Goal: Information Seeking & Learning: Check status

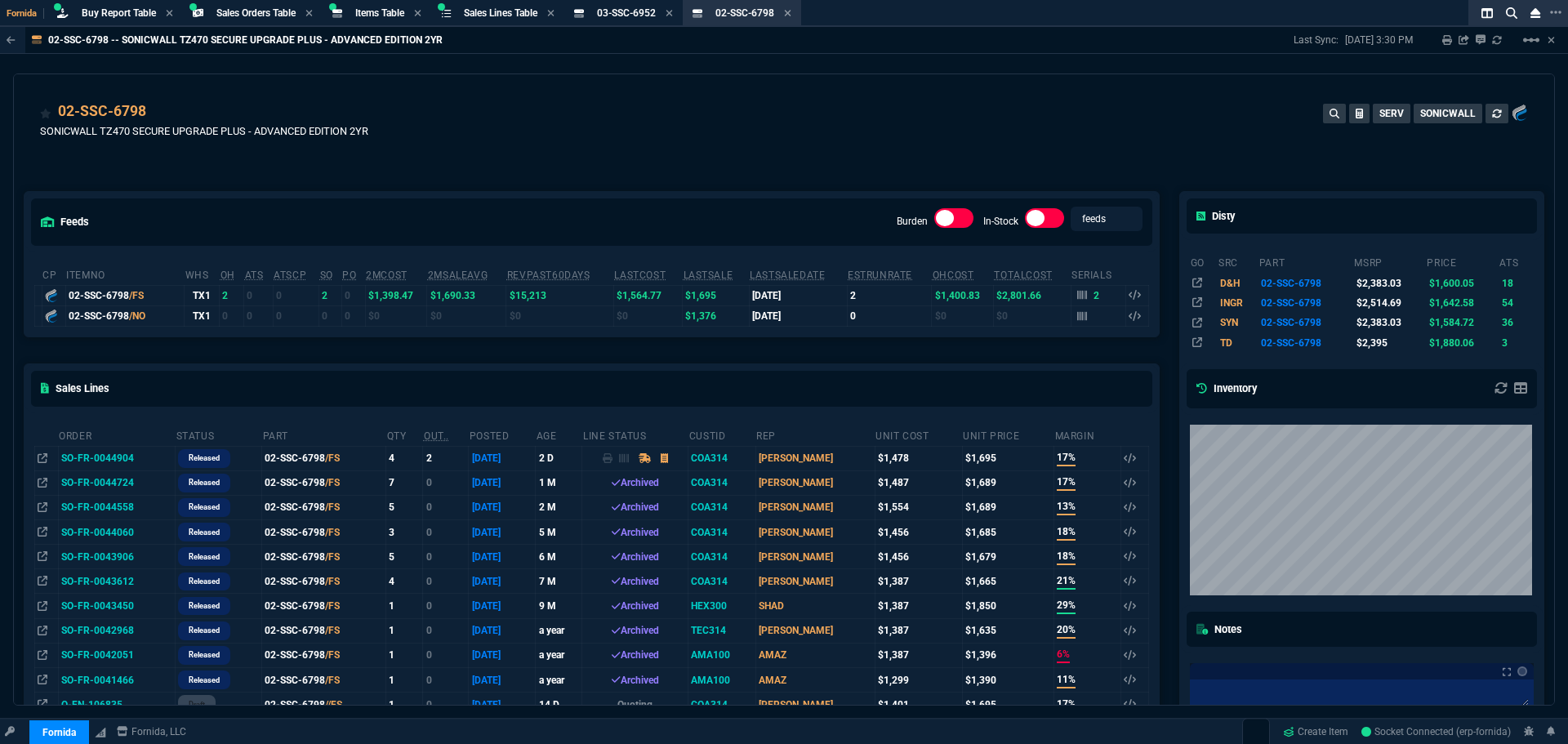
select select "9: OCAM"
click at [388, 18] on span "Items Table" at bounding box center [379, 14] width 49 height 12
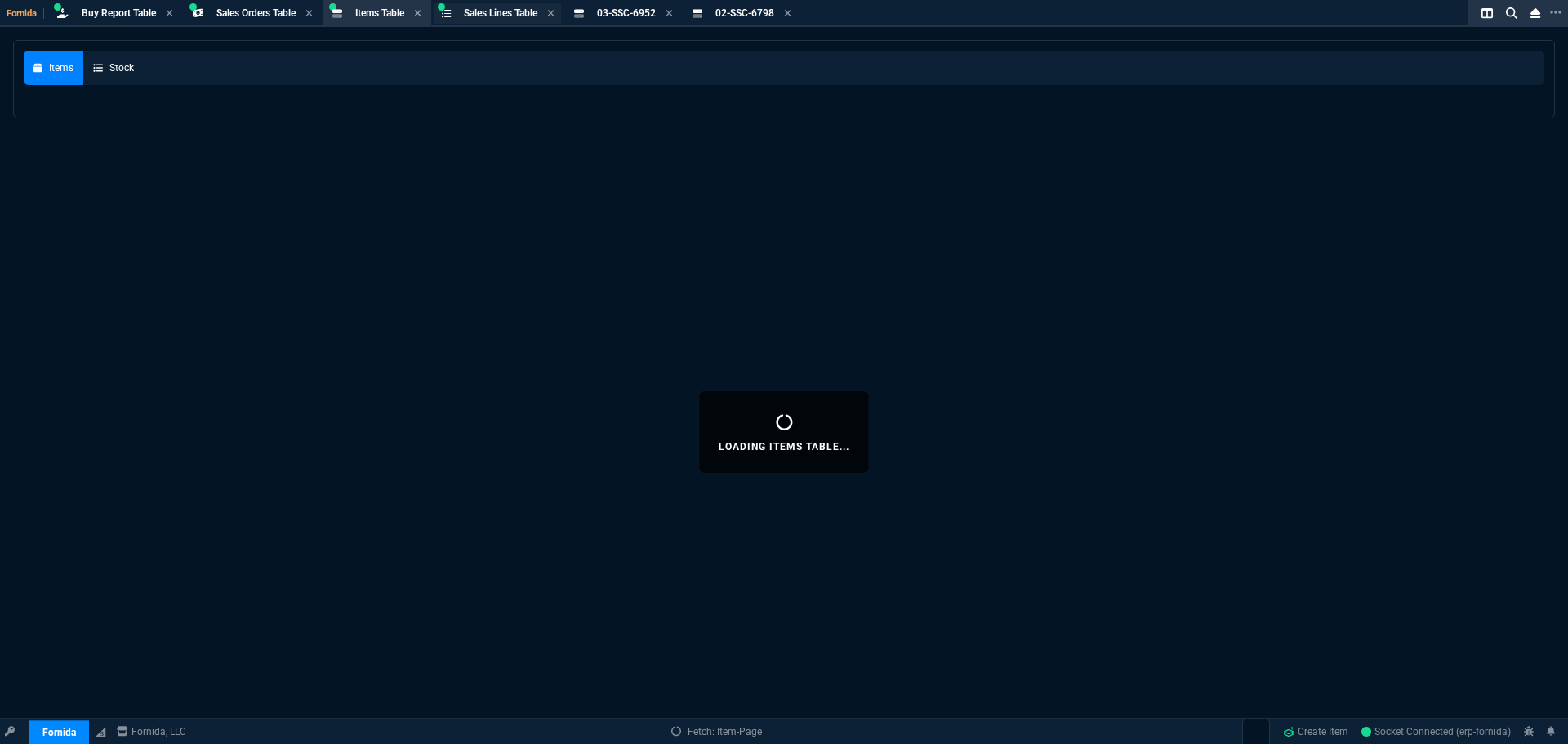
select select
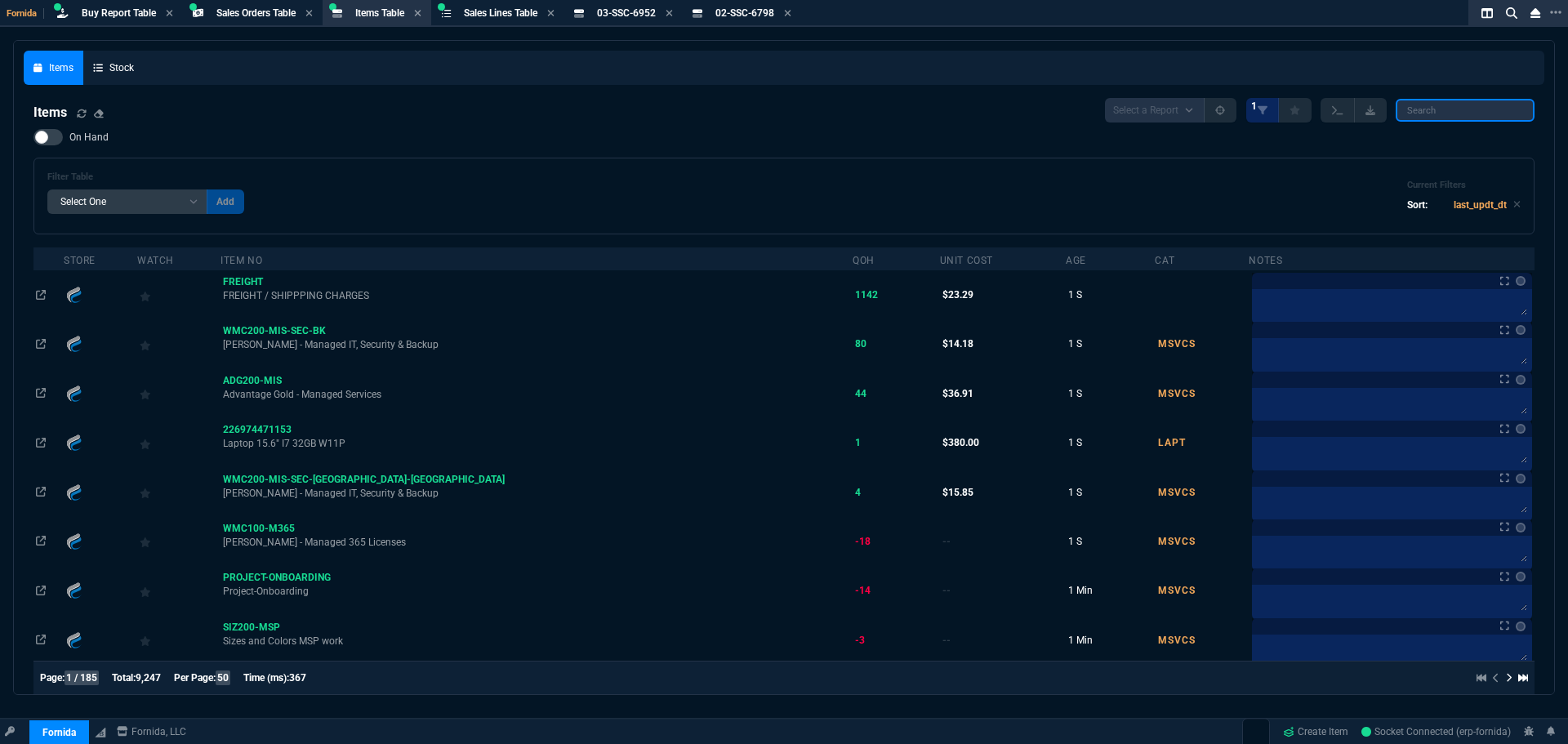
click at [1391, 108] on div "Select a Report NEW QUERY 1" at bounding box center [1319, 110] width 430 height 24
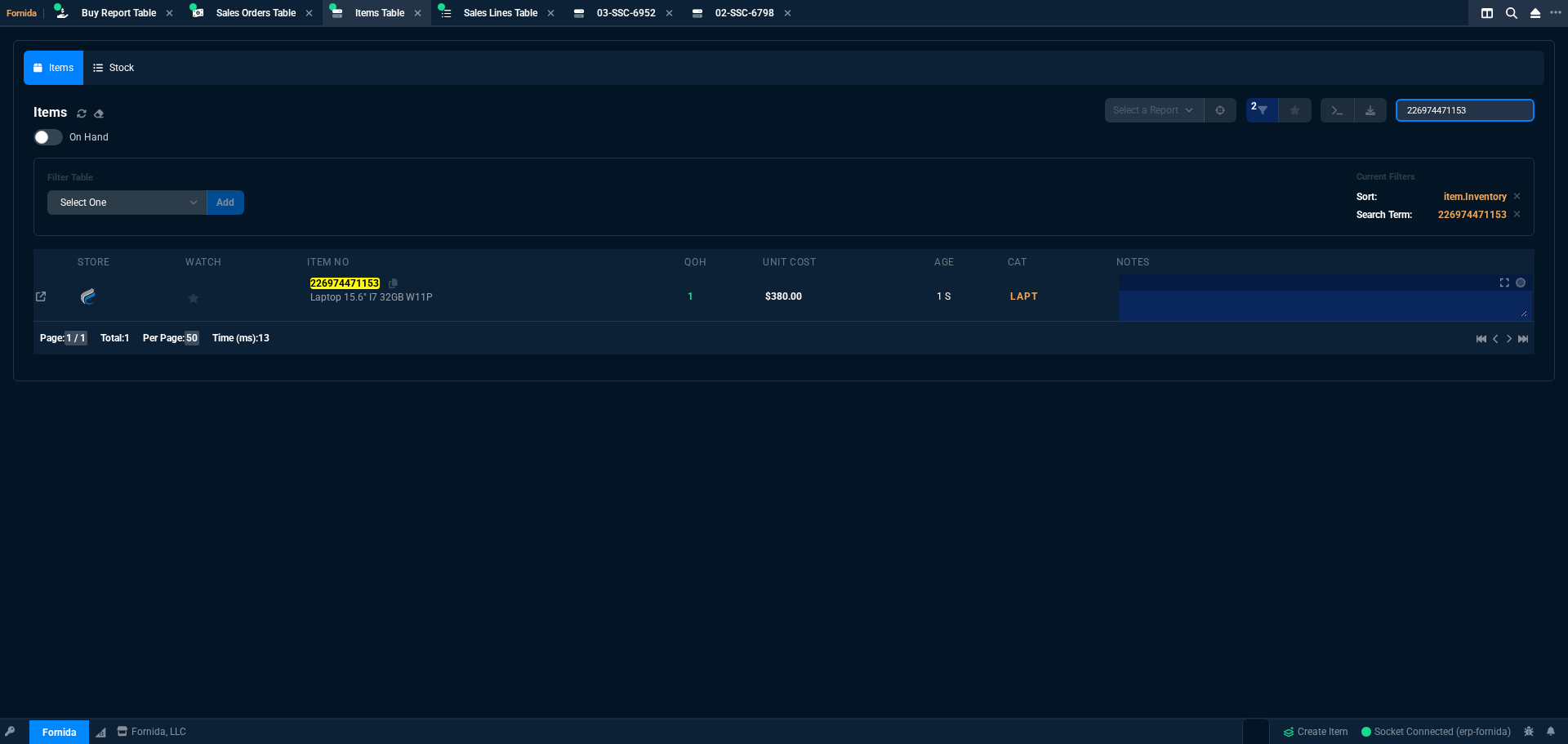
type input "226974471153"
click at [338, 291] on div "226974471153" at bounding box center [496, 283] width 372 height 15
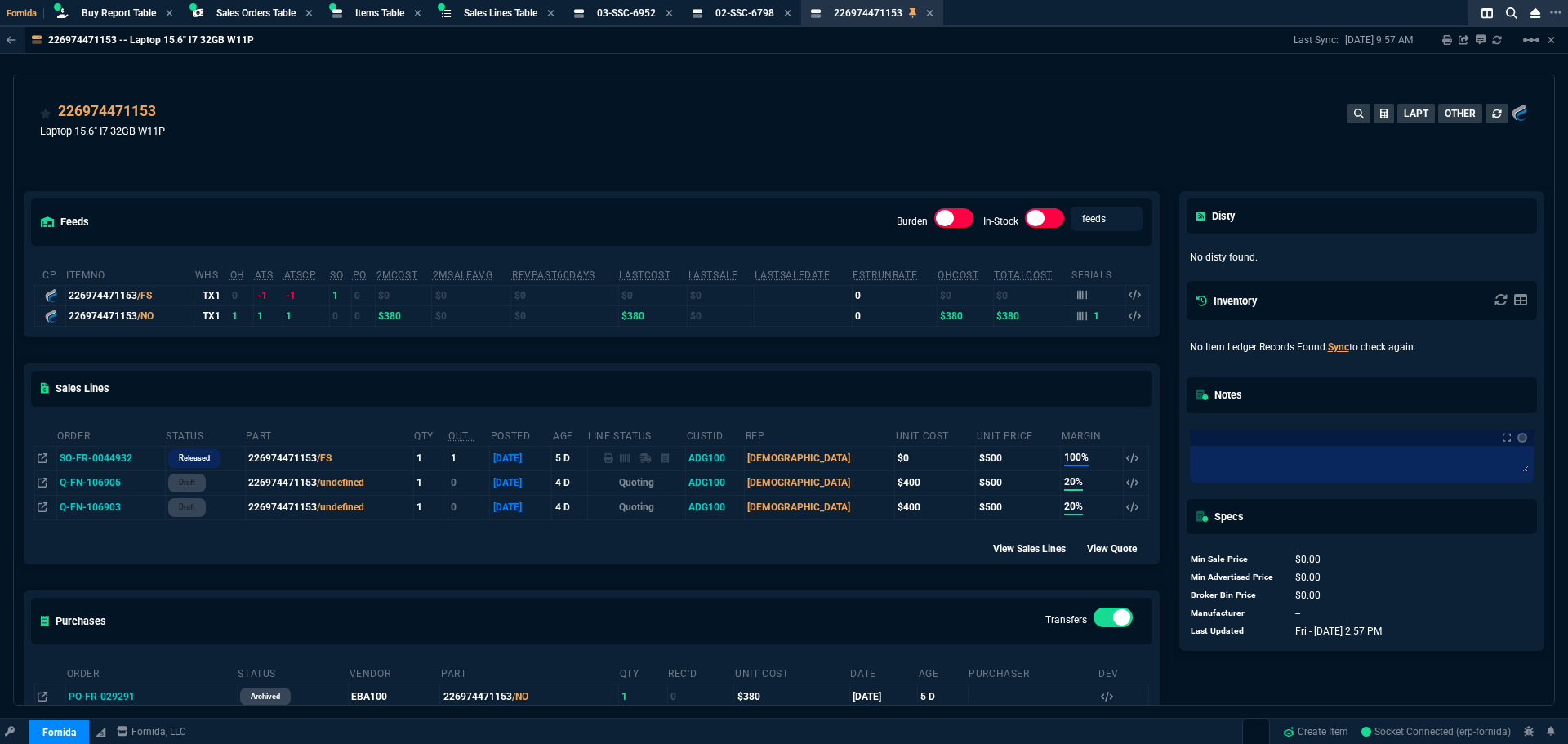
click at [113, 456] on td "SO-FR-0044932" at bounding box center [110, 457] width 108 height 24
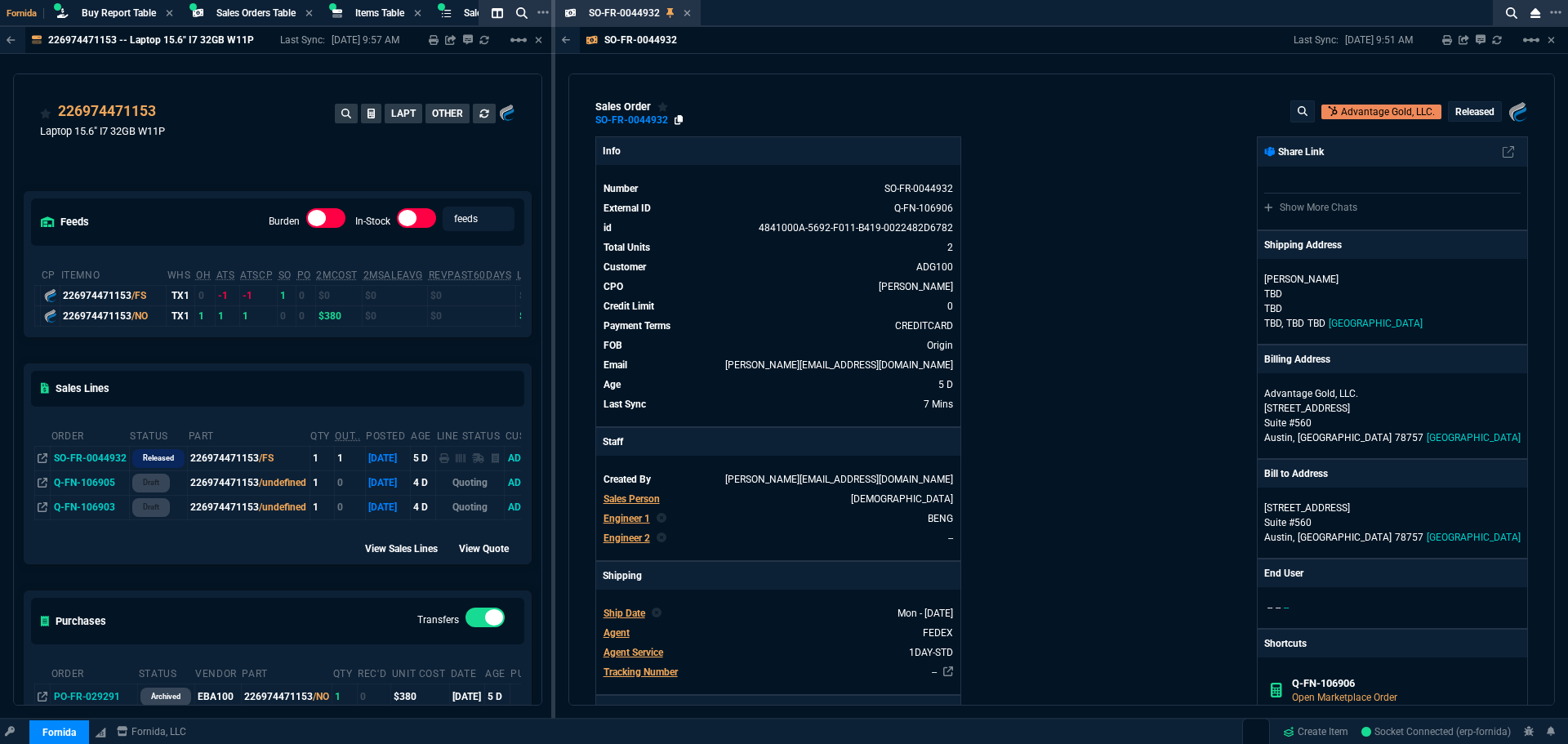
click at [677, 120] on icon at bounding box center [679, 120] width 9 height 10
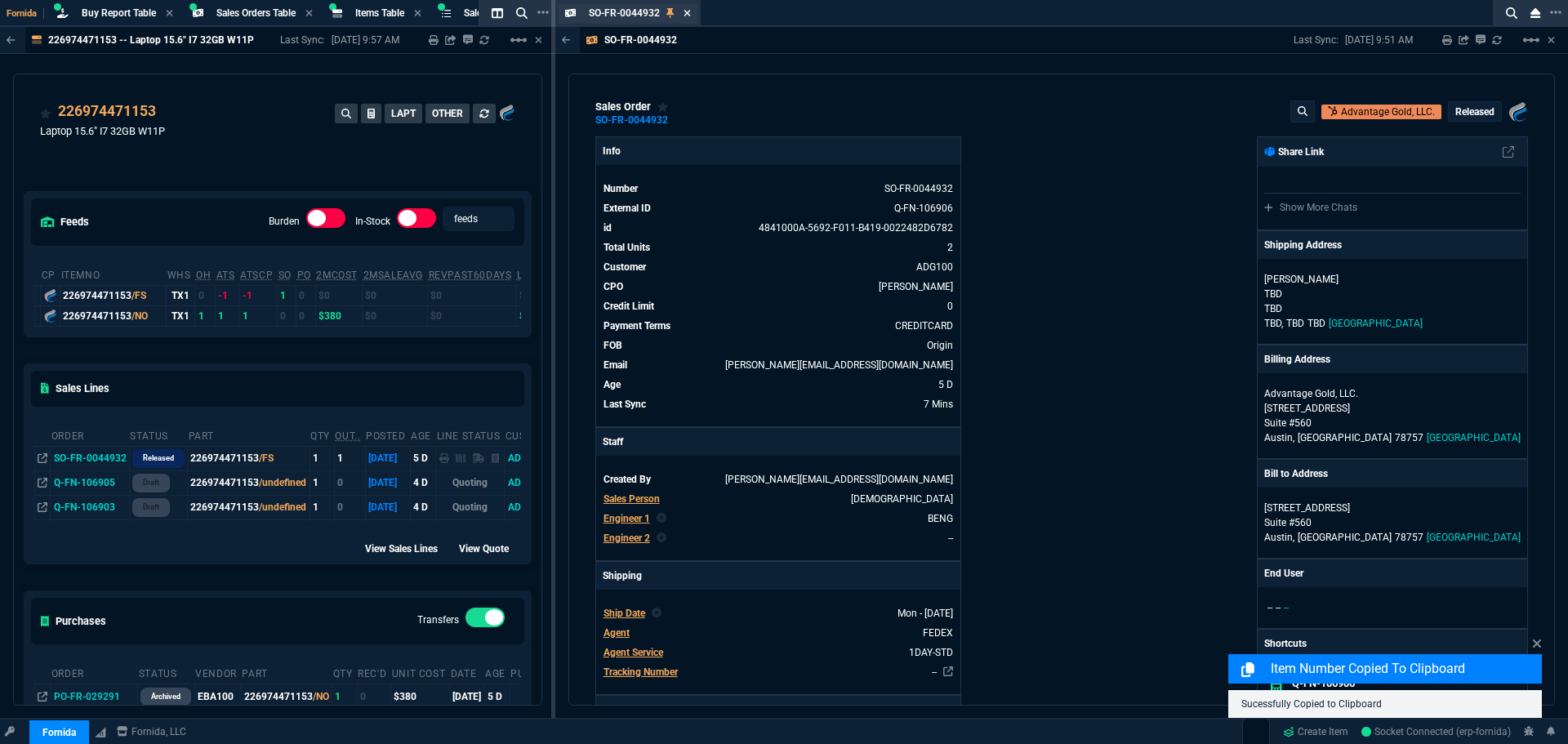
click at [686, 13] on icon at bounding box center [687, 13] width 8 height 10
